Goal: Task Accomplishment & Management: Use online tool/utility

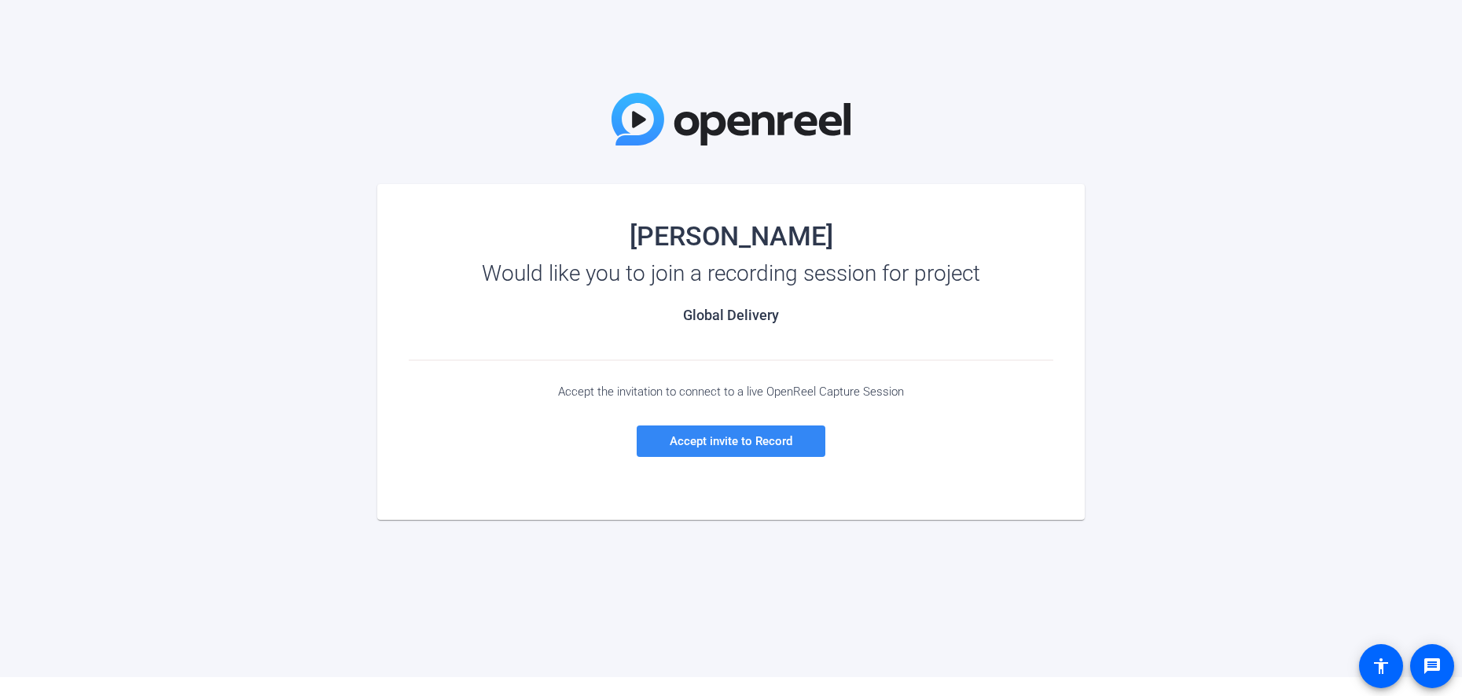
click at [723, 446] on span "Accept invite to Record" at bounding box center [731, 441] width 123 height 14
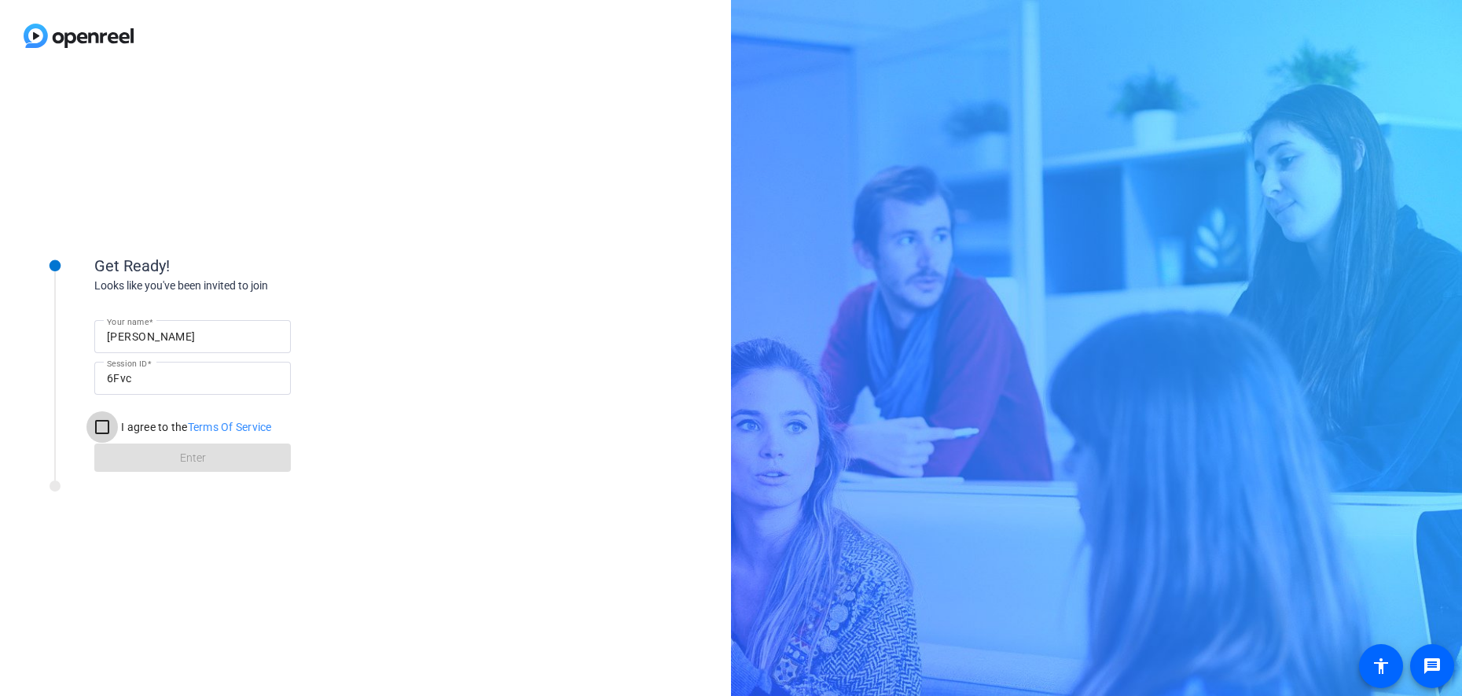
click at [108, 424] on input "I agree to the Terms Of Service" at bounding box center [101, 426] width 31 height 31
checkbox input "true"
click at [215, 454] on span at bounding box center [192, 458] width 196 height 38
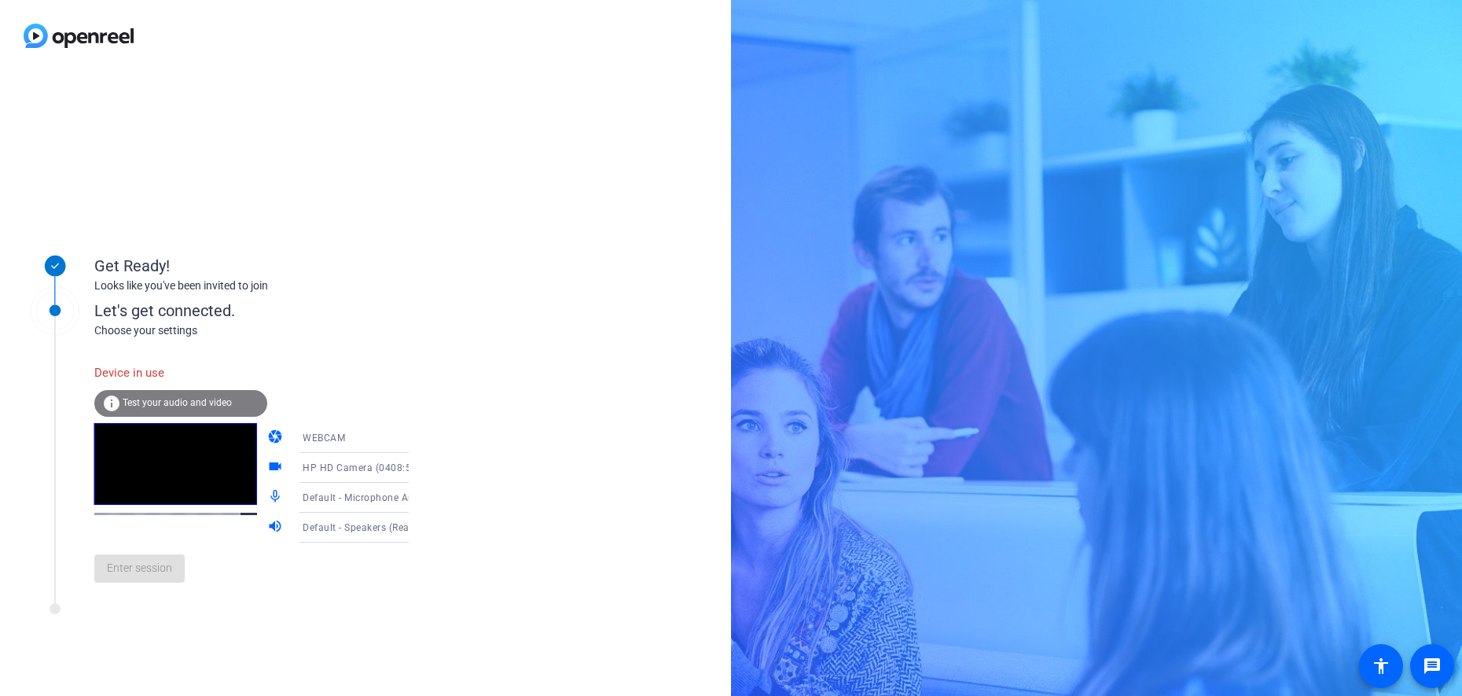
click at [330, 442] on div "WEBCAM" at bounding box center [361, 438] width 117 height 20
click at [485, 384] on div at bounding box center [731, 348] width 1462 height 696
click at [307, 431] on div "WEBCAM" at bounding box center [361, 438] width 117 height 20
click at [314, 497] on span "DESKTOP" at bounding box center [303, 499] width 44 height 19
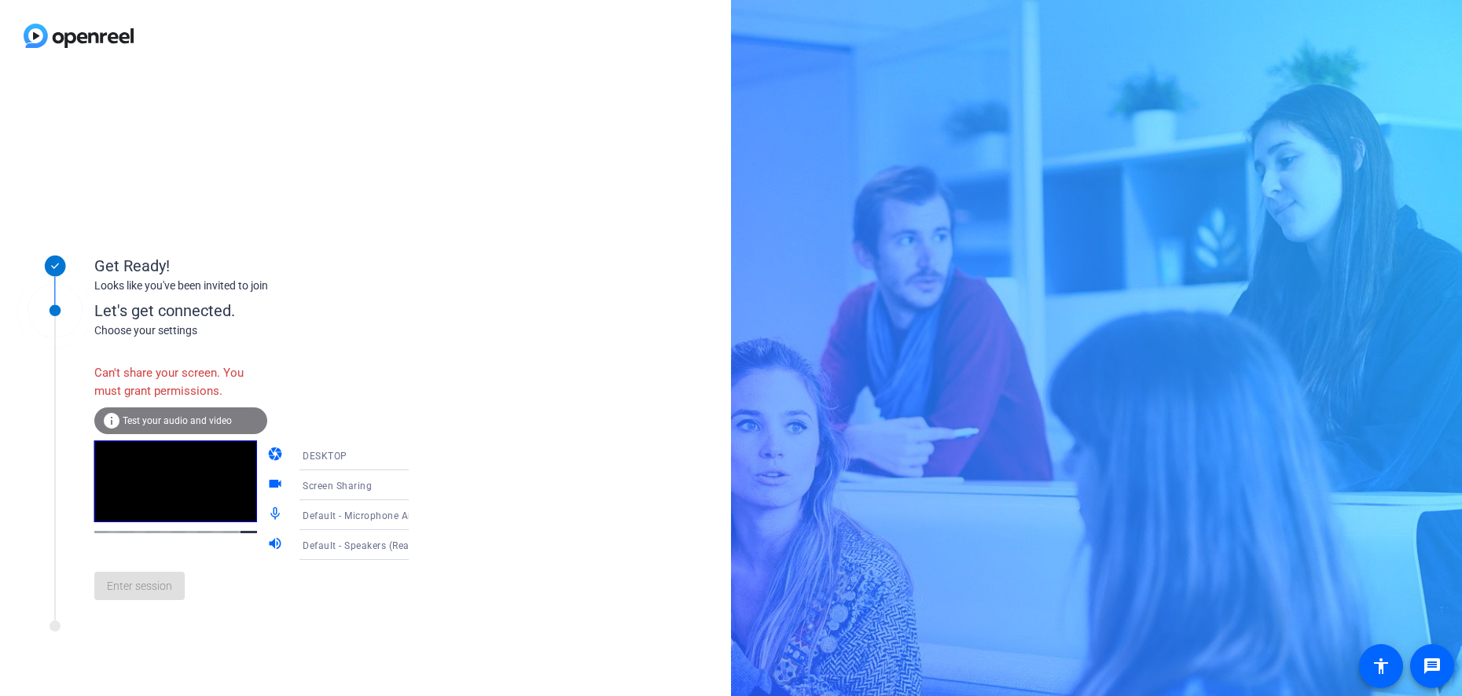
click at [354, 456] on div "DESKTOP" at bounding box center [361, 456] width 117 height 20
click at [329, 473] on mat-option "WEBCAM" at bounding box center [341, 485] width 134 height 31
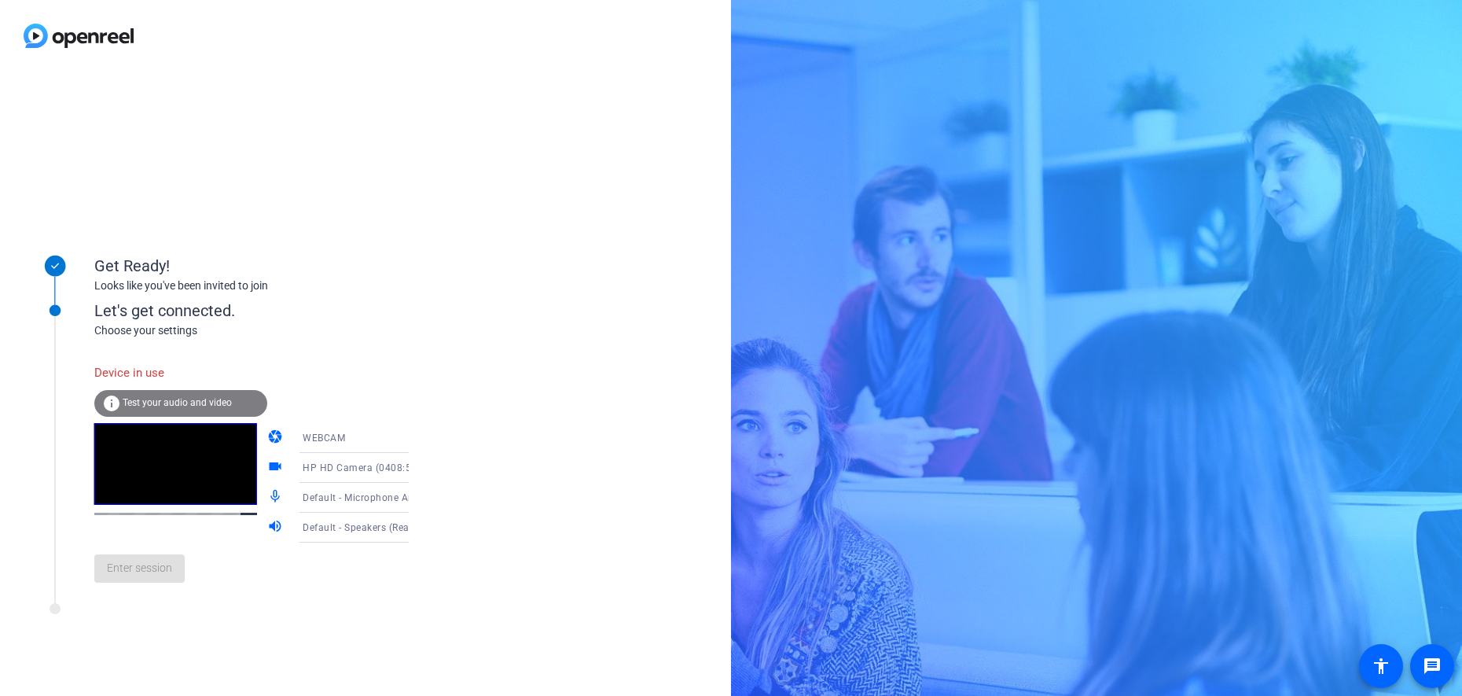
click at [178, 397] on span "Test your audio and video" at bounding box center [177, 402] width 109 height 11
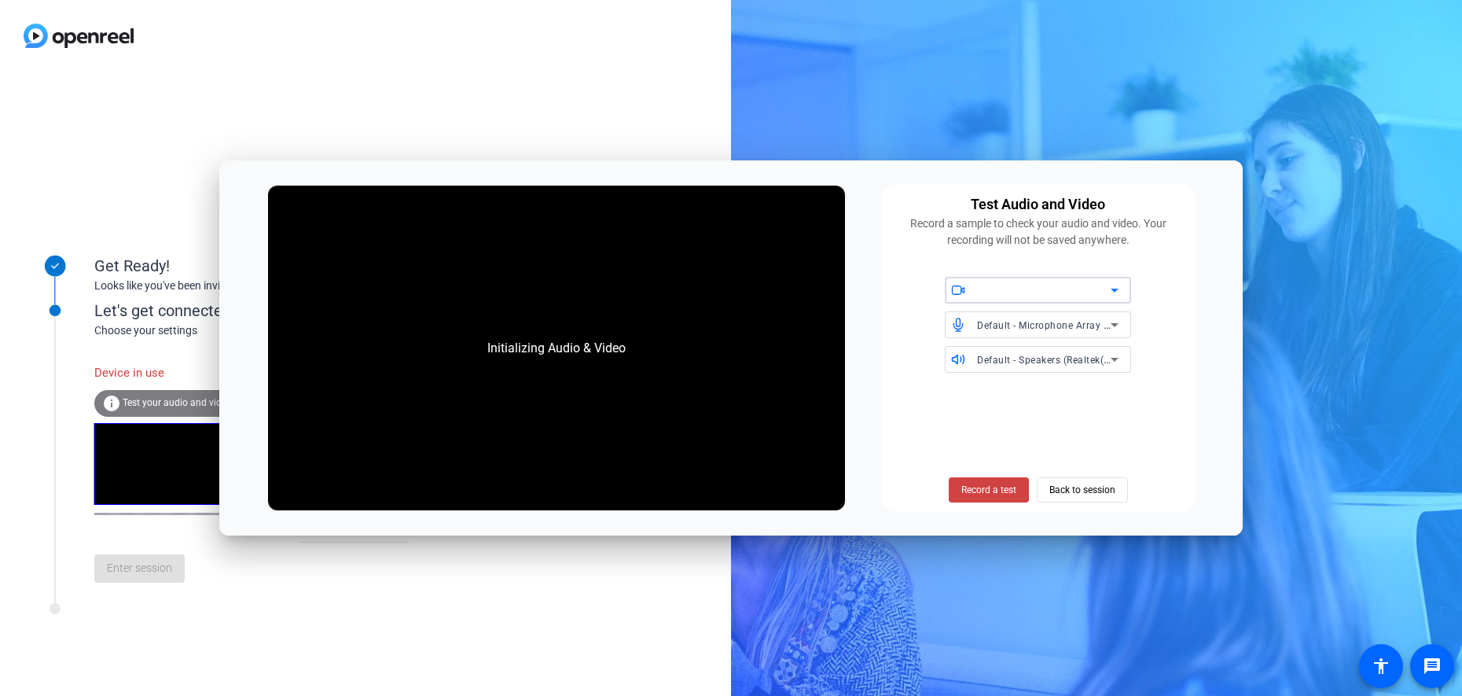
click at [1041, 284] on div at bounding box center [1044, 290] width 134 height 19
click at [989, 320] on span "HP HD Camera (0408:5349)" at bounding box center [1020, 322] width 127 height 19
click at [1111, 448] on div "Record a test Back to session" at bounding box center [1038, 443] width 296 height 116
click at [1084, 488] on span "Back to session" at bounding box center [1082, 490] width 66 height 30
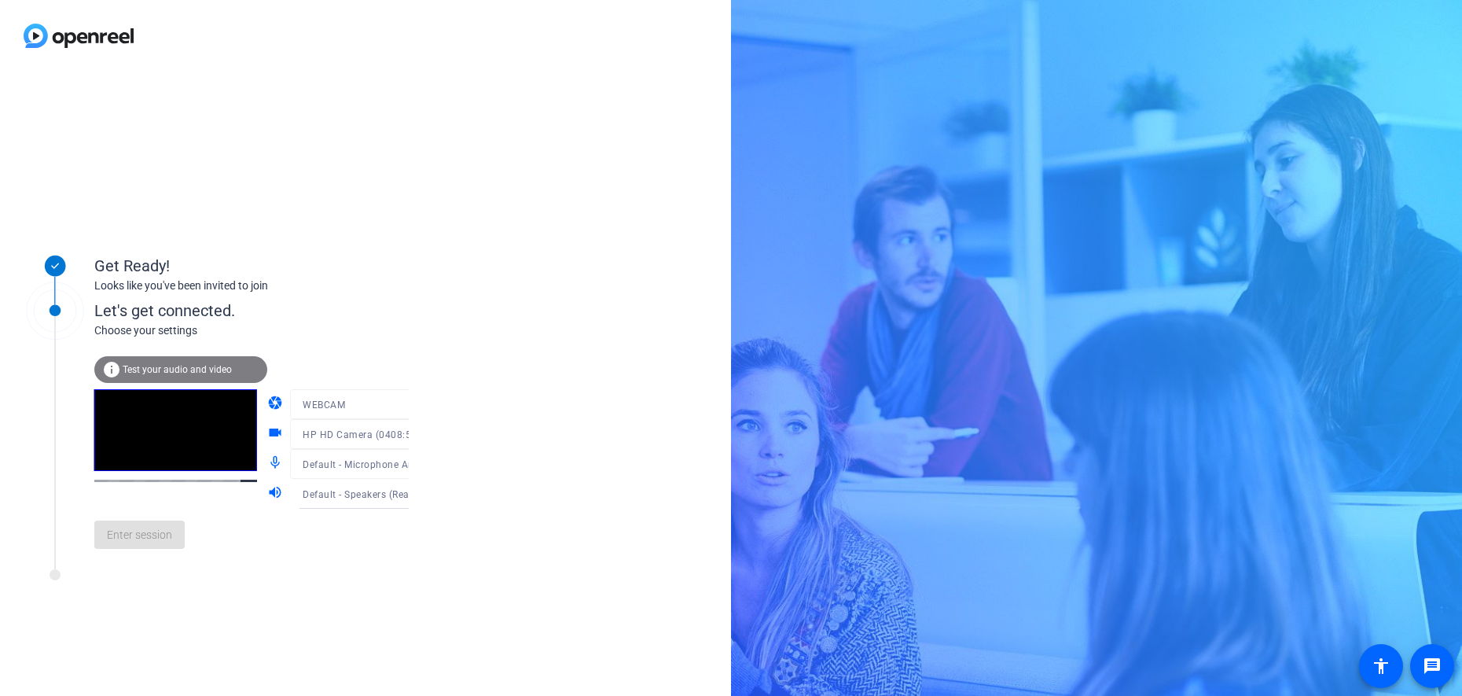
click at [320, 402] on mat-form-field "WEBCAM" at bounding box center [365, 404] width 150 height 30
click at [149, 538] on span "Enter session" at bounding box center [139, 535] width 65 height 17
